Goal: Check status: Check status

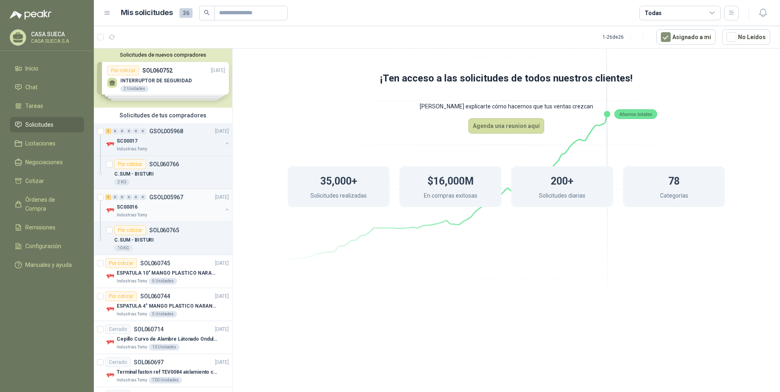
click at [185, 208] on div "SC00016" at bounding box center [170, 207] width 106 height 10
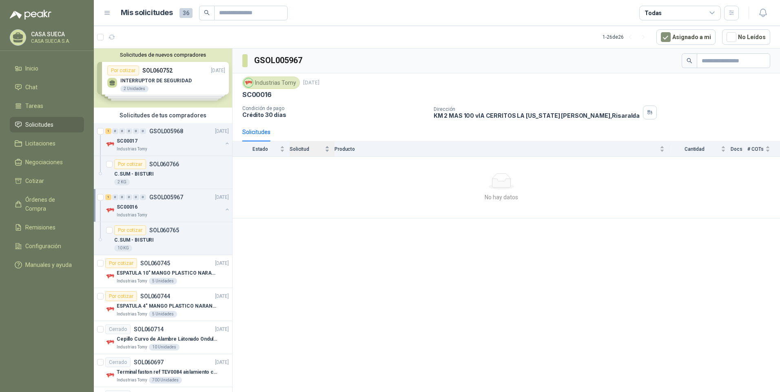
click at [295, 149] on span "Solicitud" at bounding box center [306, 149] width 33 height 6
click at [306, 148] on span "Solicitud" at bounding box center [306, 149] width 33 height 6
click at [179, 172] on div "C.SUM - BISTURI" at bounding box center [171, 174] width 115 height 10
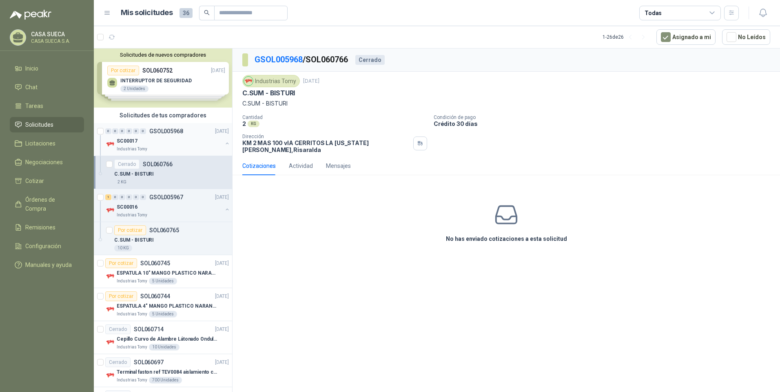
click at [196, 138] on div "SC00017" at bounding box center [170, 141] width 106 height 10
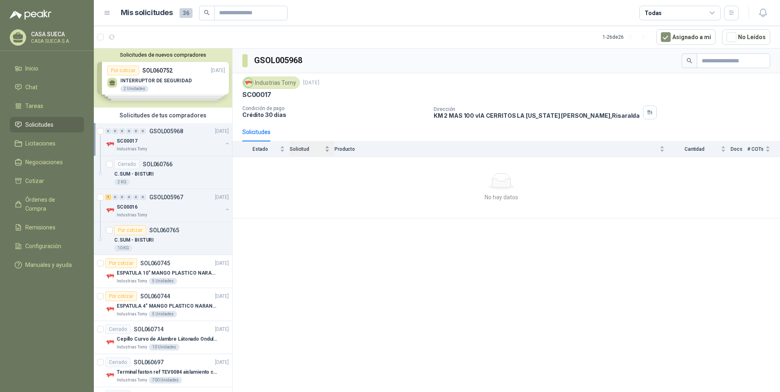
click at [308, 145] on div "Solicitud" at bounding box center [310, 149] width 40 height 8
click at [304, 148] on span "Solicitud" at bounding box center [306, 149] width 33 height 6
click at [292, 151] on span "Solicitud" at bounding box center [306, 149] width 33 height 6
drag, startPoint x: 288, startPoint y: 150, endPoint x: 283, endPoint y: 150, distance: 4.6
click at [285, 150] on div "Estado" at bounding box center [263, 149] width 42 height 8
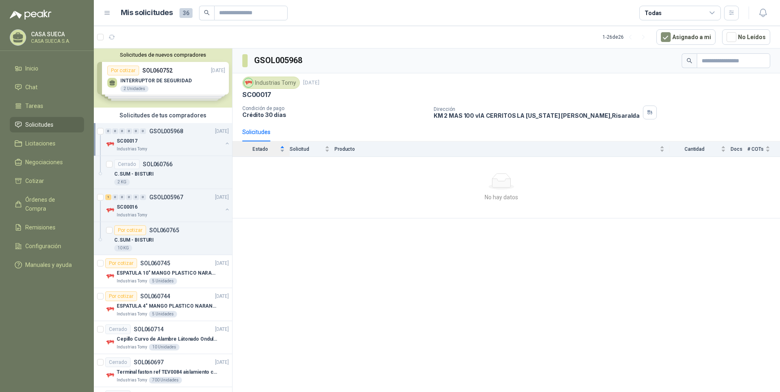
click at [283, 150] on div "Estado" at bounding box center [263, 149] width 42 height 8
click at [283, 151] on div "Estado" at bounding box center [263, 149] width 42 height 8
drag, startPoint x: 296, startPoint y: 173, endPoint x: 418, endPoint y: 115, distance: 135.0
click at [297, 173] on div at bounding box center [501, 181] width 531 height 16
drag, startPoint x: 424, startPoint y: 111, endPoint x: 381, endPoint y: 105, distance: 43.1
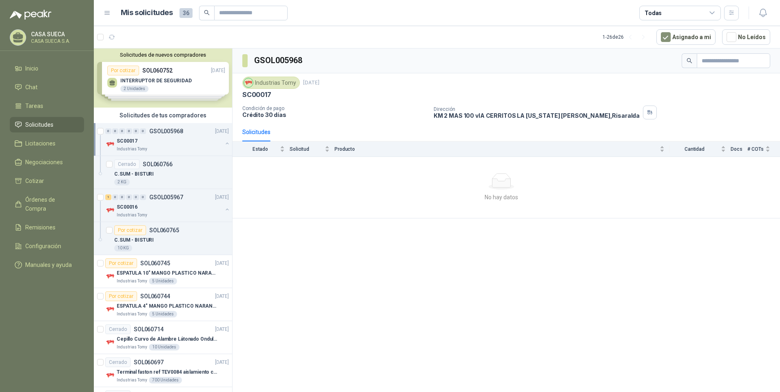
click at [424, 111] on p "Condición de pago" at bounding box center [334, 109] width 185 height 6
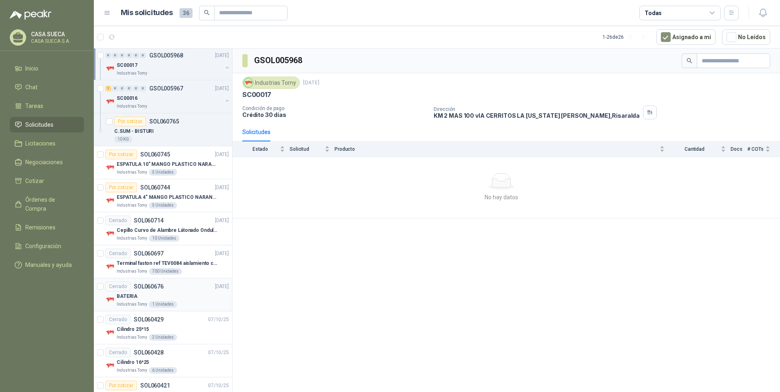
scroll to position [122, 0]
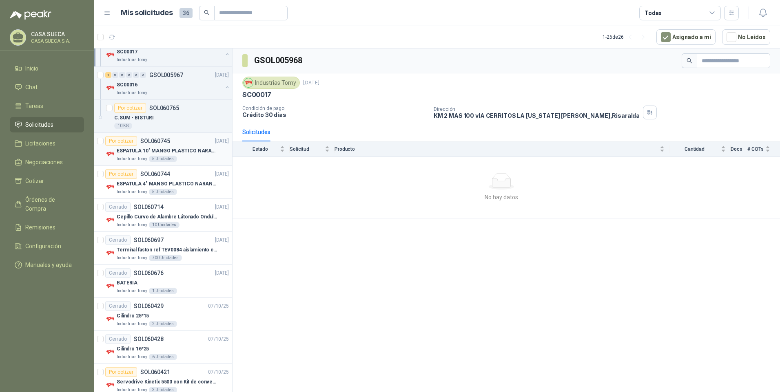
click at [191, 151] on p "ESPATULA 10" MANGO PLASTICO NARANJA MARCA TRUPPER" at bounding box center [168, 151] width 102 height 8
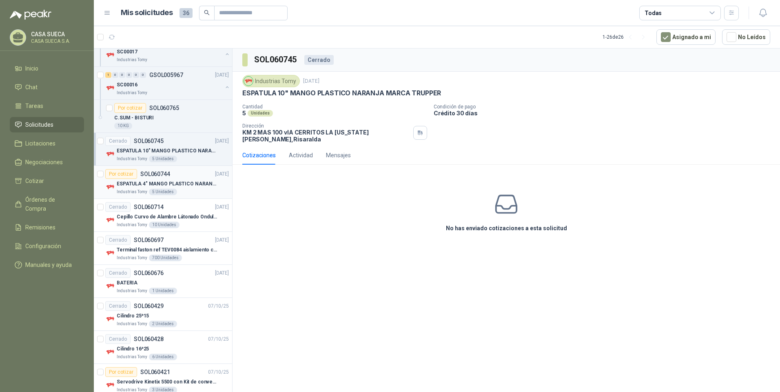
click at [198, 179] on div "ESPATULA 4" MANGO PLASTICO NARANJA MARCA TRUPPER" at bounding box center [173, 184] width 112 height 10
click at [202, 217] on p "Cepillo Curvo de Alambre Látonado Ondulado con Mango Truper" at bounding box center [168, 217] width 102 height 8
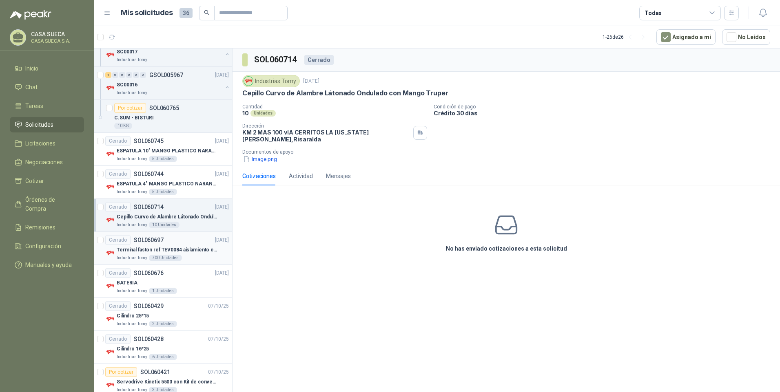
click at [203, 248] on p "Terminal faston ref TEV0084 aislamiento completo" at bounding box center [168, 250] width 102 height 8
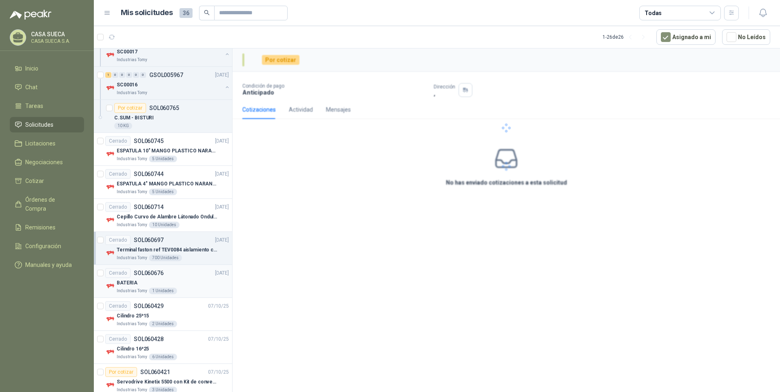
click at [197, 279] on div "BATERIA" at bounding box center [173, 283] width 112 height 10
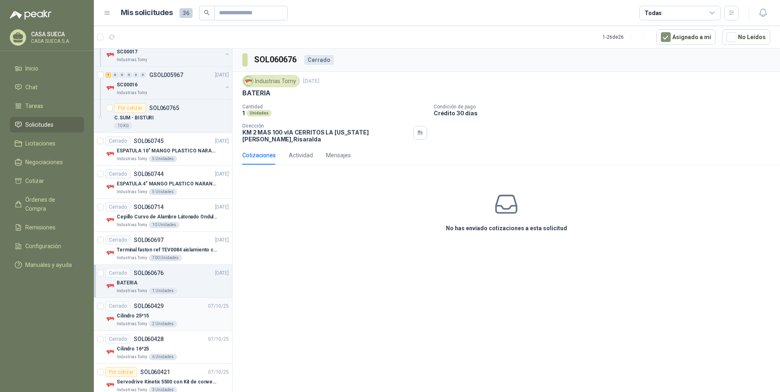
click at [194, 305] on div "Cerrado SOL060429 [DATE]" at bounding box center [167, 306] width 124 height 10
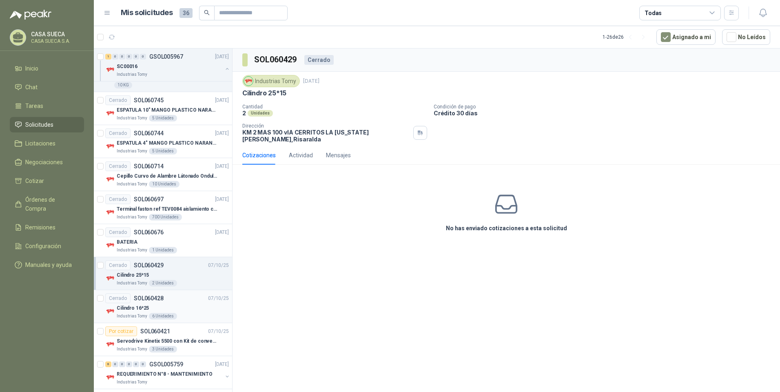
click at [195, 303] on div "Cerrado SOL060428 [DATE]" at bounding box center [167, 299] width 124 height 10
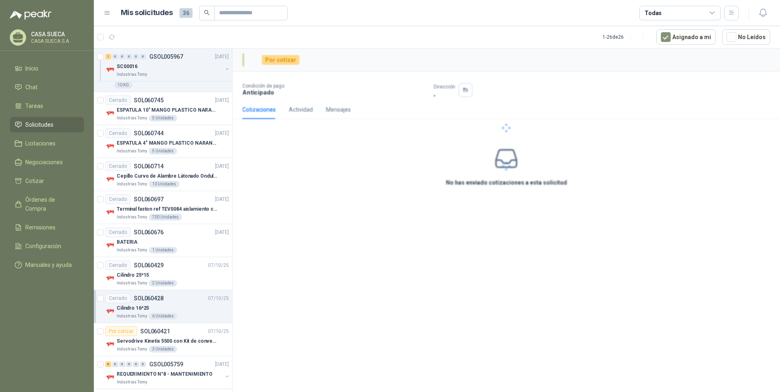
scroll to position [204, 0]
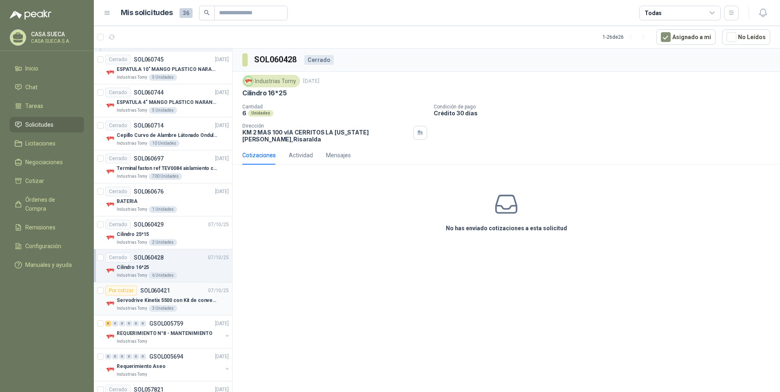
click at [195, 298] on p "Servodrive Kinetix 5500 con Kit de conversión y filtro (Ref 41350505)" at bounding box center [168, 301] width 102 height 8
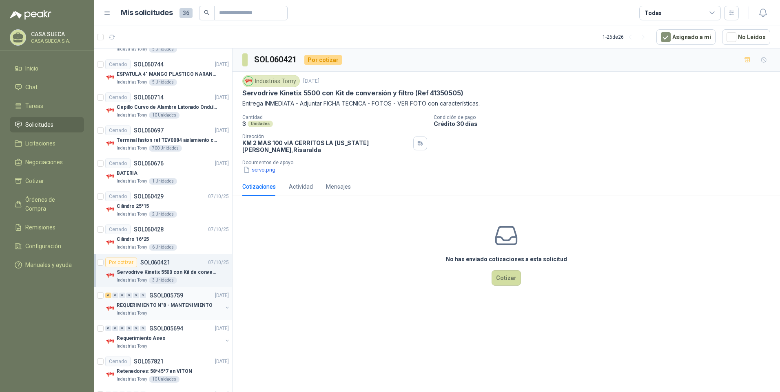
scroll to position [245, 0]
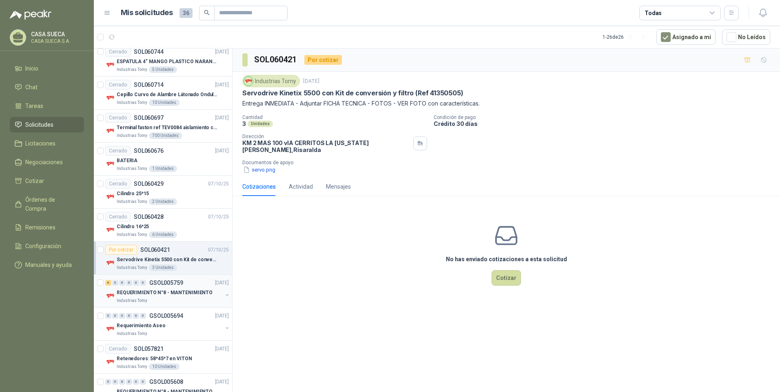
click at [194, 292] on p "REQUERIMIENTO N°8 - MANTENIMIENTO" at bounding box center [165, 293] width 96 height 8
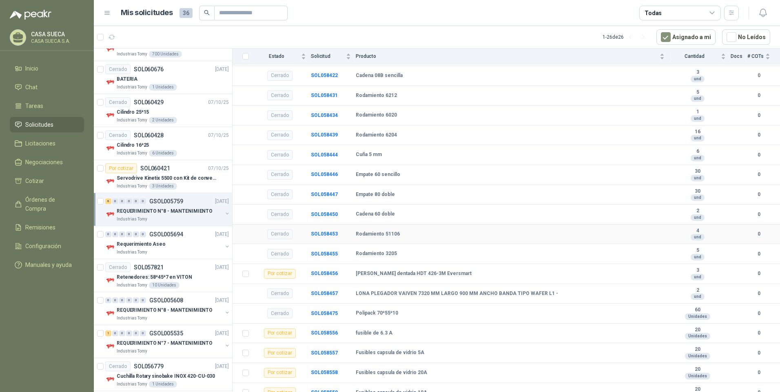
scroll to position [179, 0]
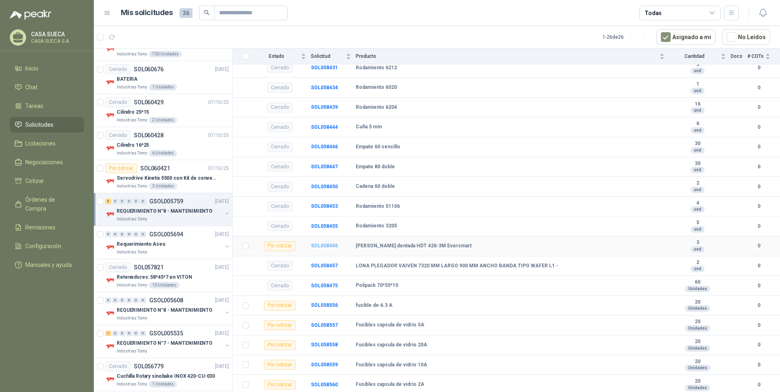
click at [325, 247] on b "SOL058456" at bounding box center [324, 246] width 27 height 6
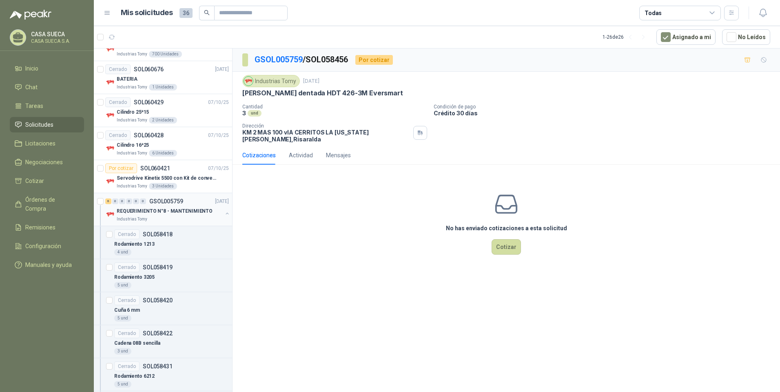
click at [178, 214] on p "REQUERIMIENTO N°8 - MANTENIMIENTO" at bounding box center [165, 212] width 96 height 8
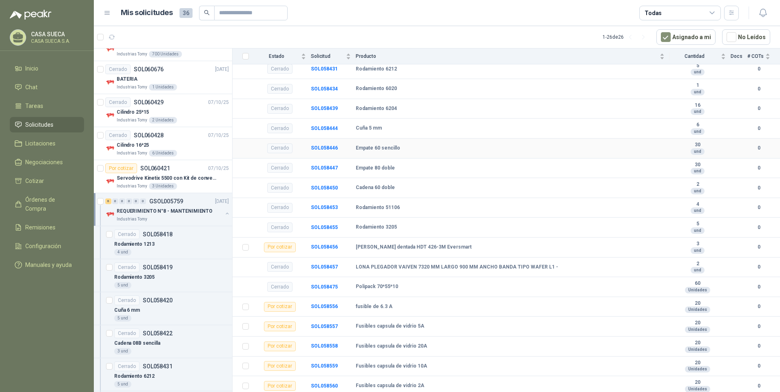
scroll to position [179, 0]
drag, startPoint x: 446, startPoint y: 245, endPoint x: 353, endPoint y: 248, distance: 93.4
click at [353, 248] on tr "Por cotizar SOL058456 [PERSON_NAME] dentada HDT 426-3M Eversmart 3 und 0" at bounding box center [505, 247] width 547 height 20
drag, startPoint x: 353, startPoint y: 248, endPoint x: 450, endPoint y: 245, distance: 97.1
click at [450, 245] on div "[PERSON_NAME] dentada HDT 426-3M Eversmart" at bounding box center [510, 246] width 309 height 7
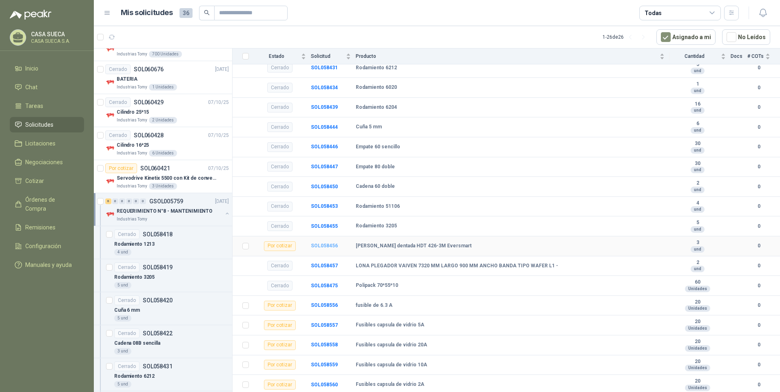
click at [316, 246] on b "SOL058456" at bounding box center [324, 246] width 27 height 6
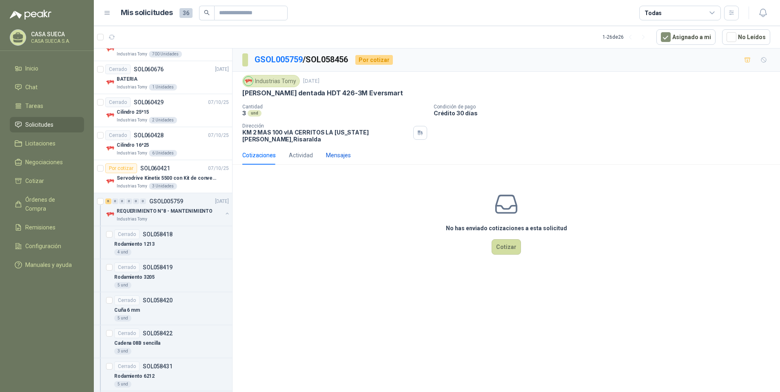
click at [346, 151] on div "Mensajes" at bounding box center [338, 155] width 25 height 9
